Goal: Task Accomplishment & Management: Manage account settings

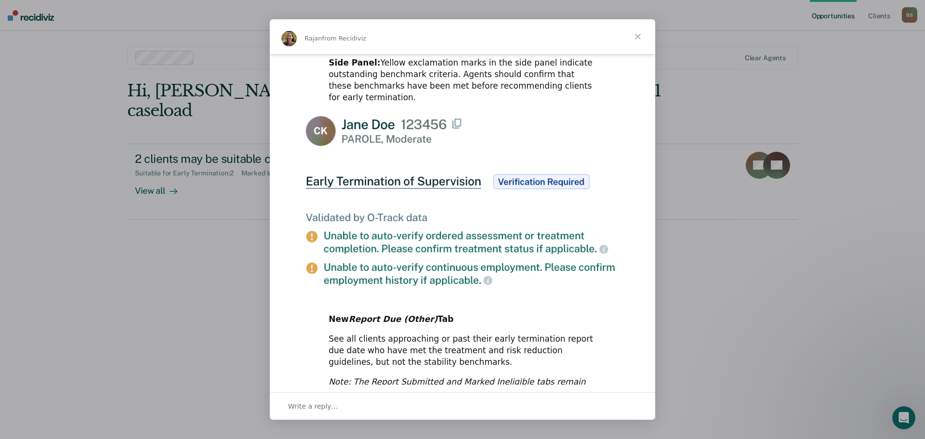
scroll to position [443, 0]
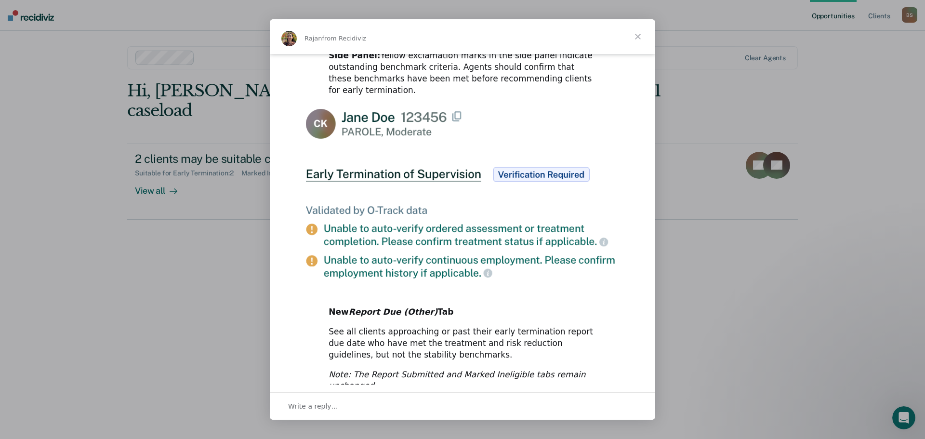
click at [636, 37] on span "Close" at bounding box center [638, 36] width 35 height 35
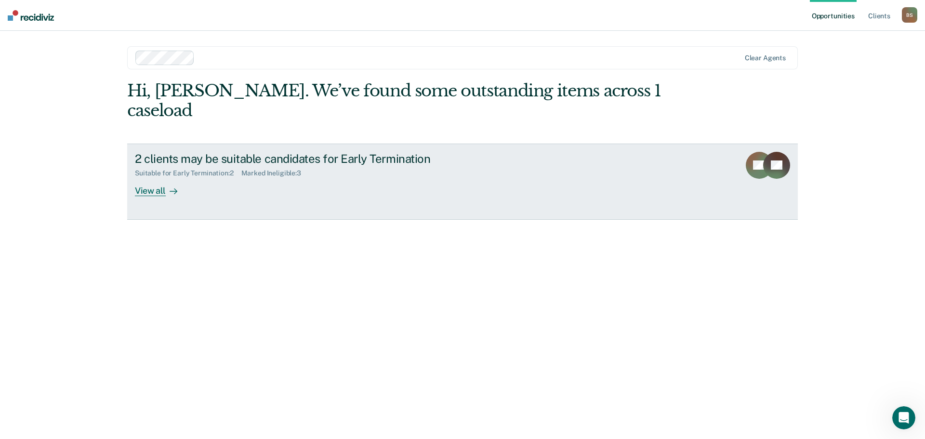
click at [163, 177] on div "View all" at bounding box center [162, 186] width 54 height 19
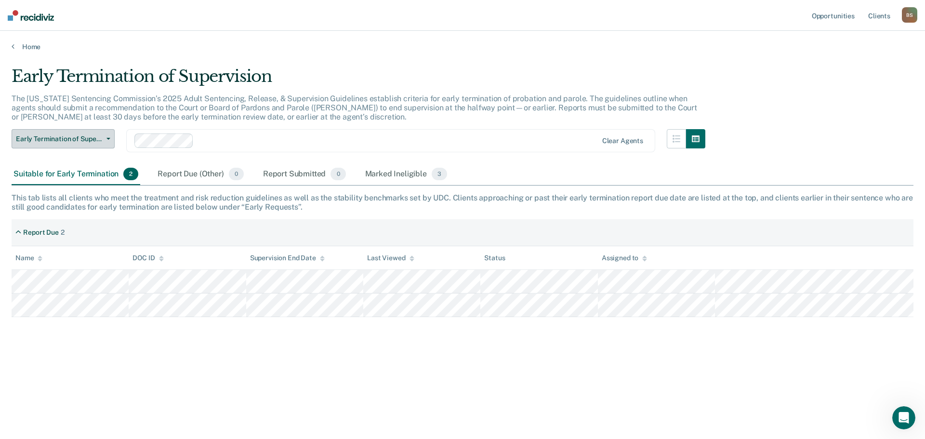
click at [62, 138] on span "Early Termination of Supervision" at bounding box center [59, 139] width 87 height 8
click at [396, 174] on div "Marked Ineligible 3" at bounding box center [406, 174] width 86 height 21
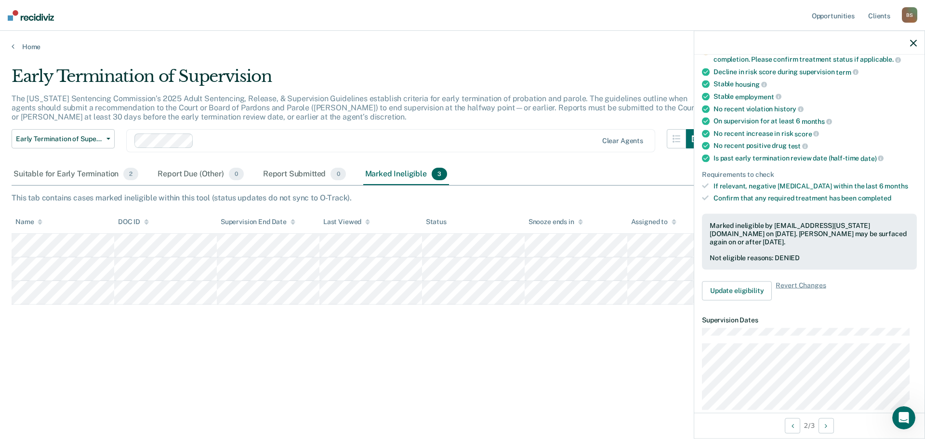
scroll to position [96, 0]
click at [795, 283] on span "Revert Changes" at bounding box center [801, 288] width 50 height 19
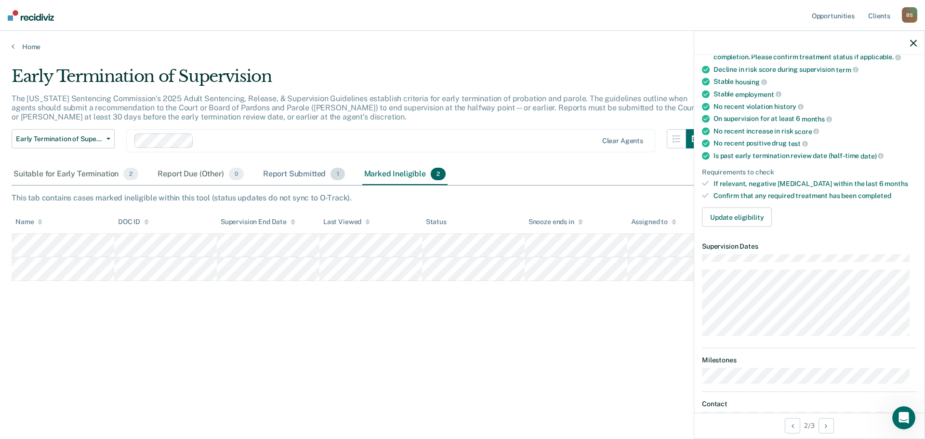
click at [291, 173] on div "Report Submitted 1" at bounding box center [304, 174] width 86 height 21
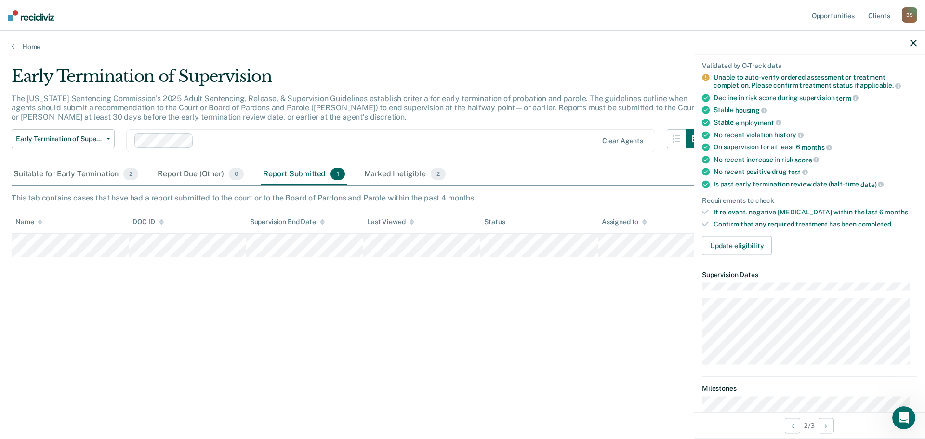
scroll to position [0, 0]
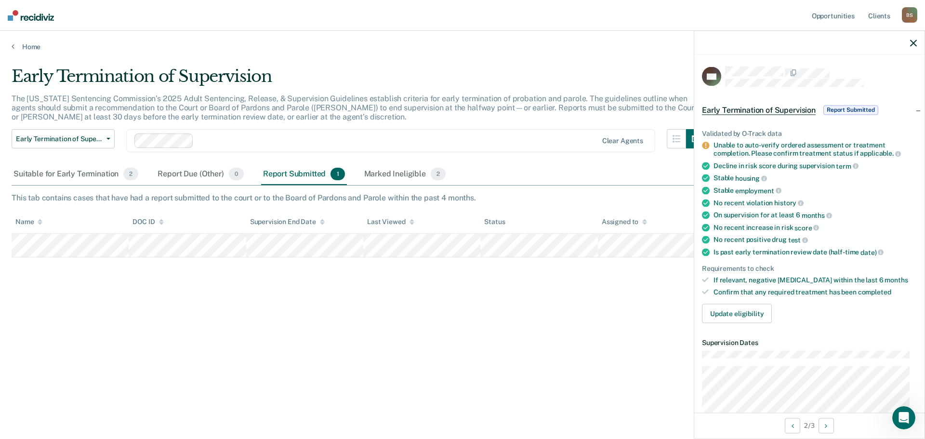
click at [914, 40] on icon "button" at bounding box center [913, 43] width 7 height 7
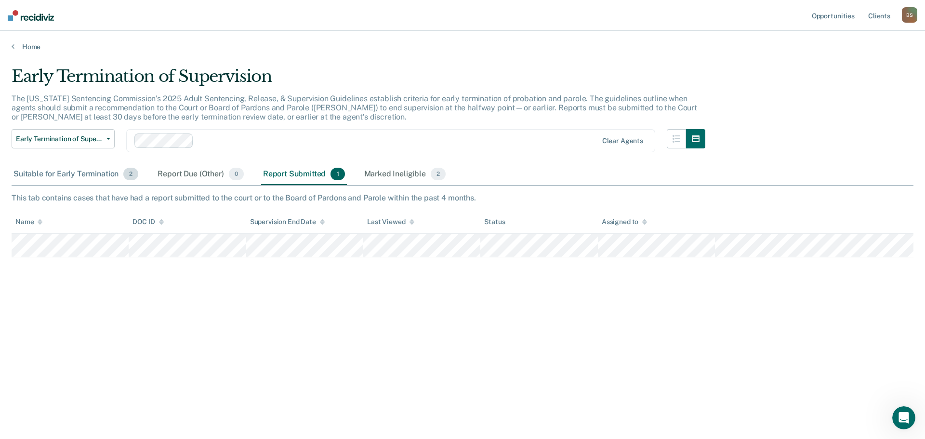
click at [56, 174] on div "Suitable for Early Termination 2" at bounding box center [76, 174] width 129 height 21
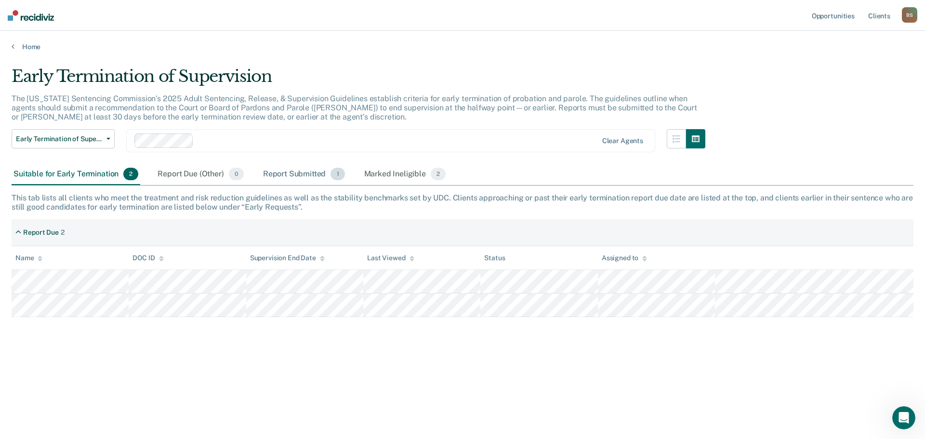
click at [307, 173] on div "Report Submitted 1" at bounding box center [304, 174] width 86 height 21
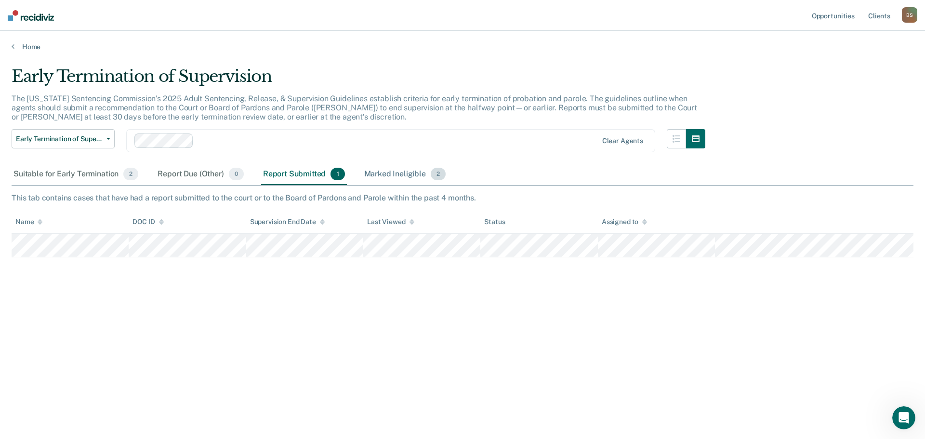
click at [384, 172] on div "Marked Ineligible 2" at bounding box center [405, 174] width 86 height 21
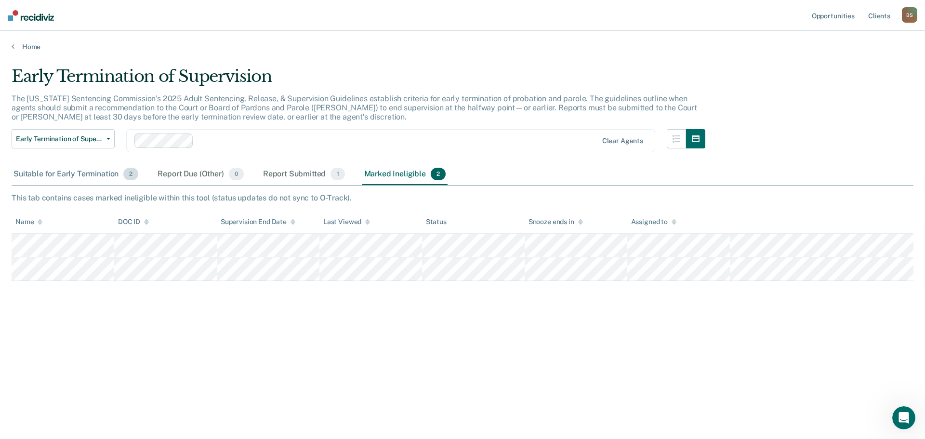
click at [63, 173] on div "Suitable for Early Termination 2" at bounding box center [76, 174] width 129 height 21
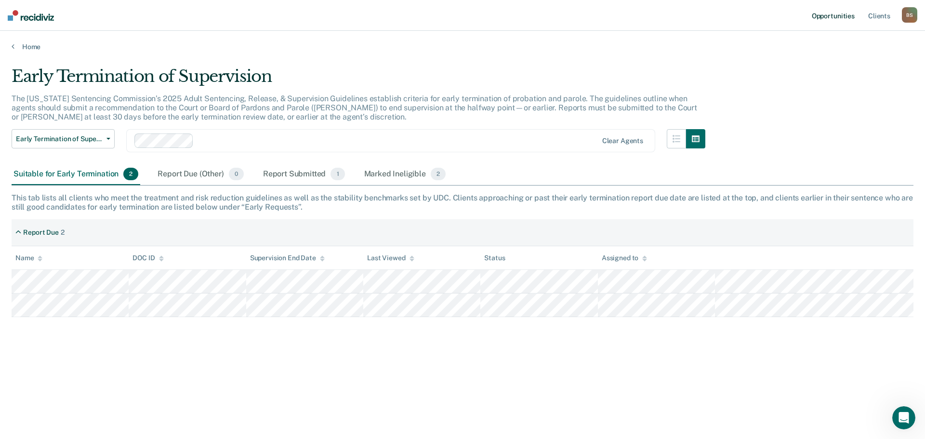
click at [833, 13] on link "Opportunities" at bounding box center [833, 15] width 47 height 31
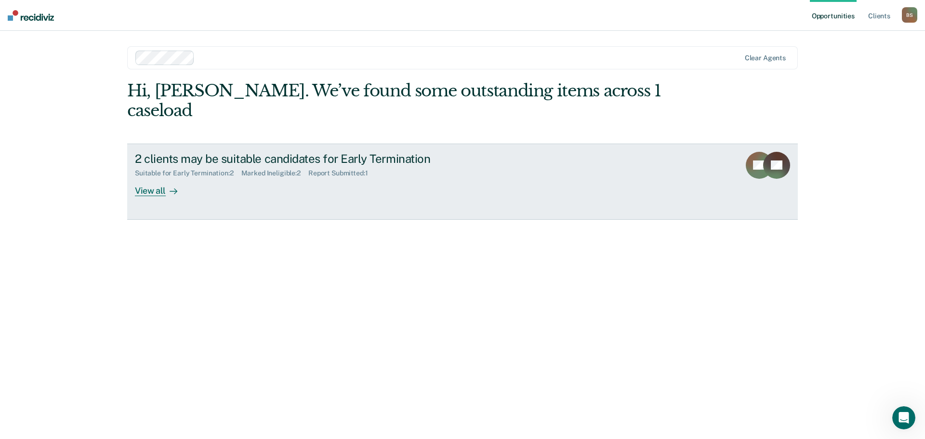
click at [279, 152] on div "2 clients may be suitable candidates for Early Termination" at bounding box center [304, 159] width 338 height 14
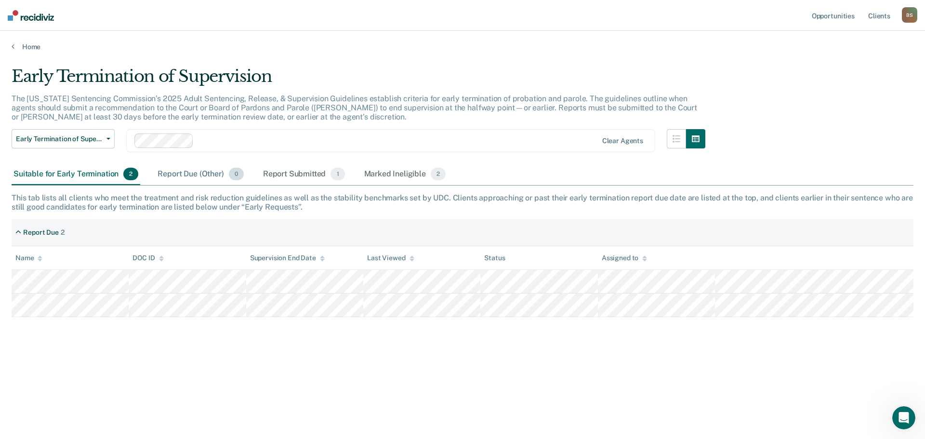
click at [183, 177] on div "Report Due (Other) 0" at bounding box center [201, 174] width 90 height 21
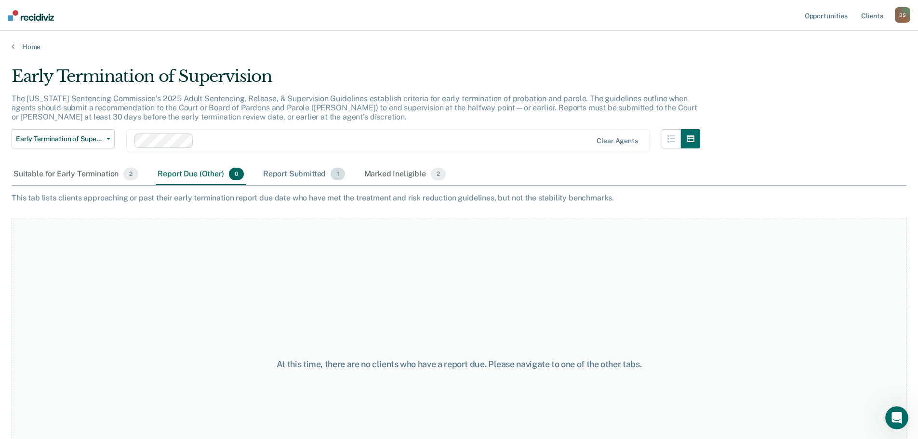
click at [298, 173] on div "Report Submitted 1" at bounding box center [304, 174] width 86 height 21
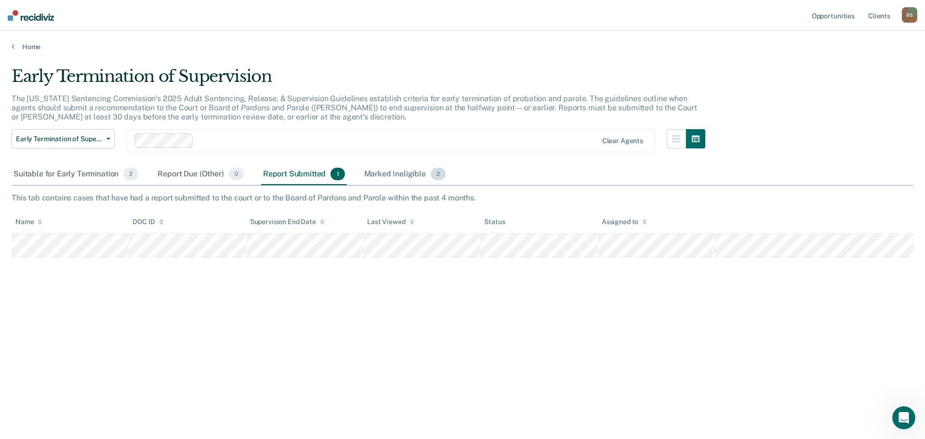
click at [388, 170] on div "Marked Ineligible 2" at bounding box center [405, 174] width 86 height 21
